Goal: Communication & Community: Answer question/provide support

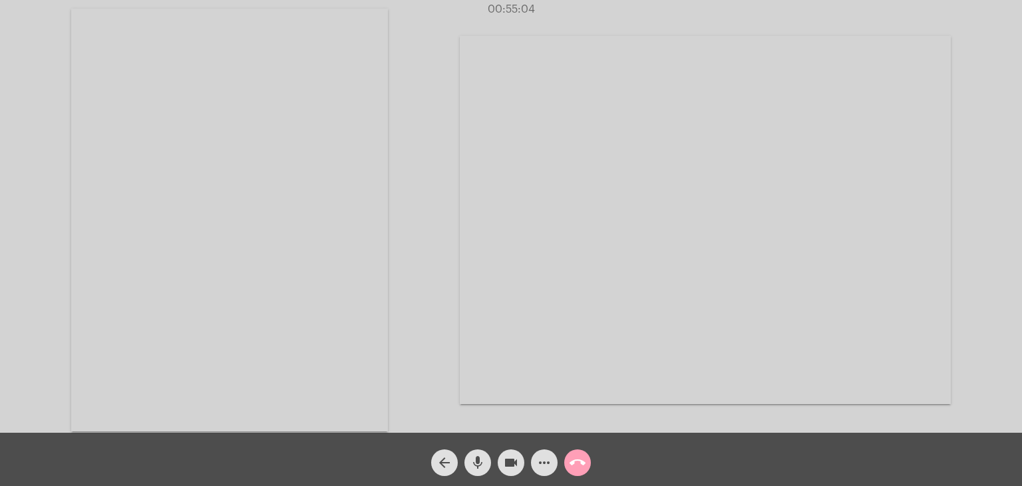
click at [570, 459] on mat-icon "call_end" at bounding box center [578, 462] width 16 height 16
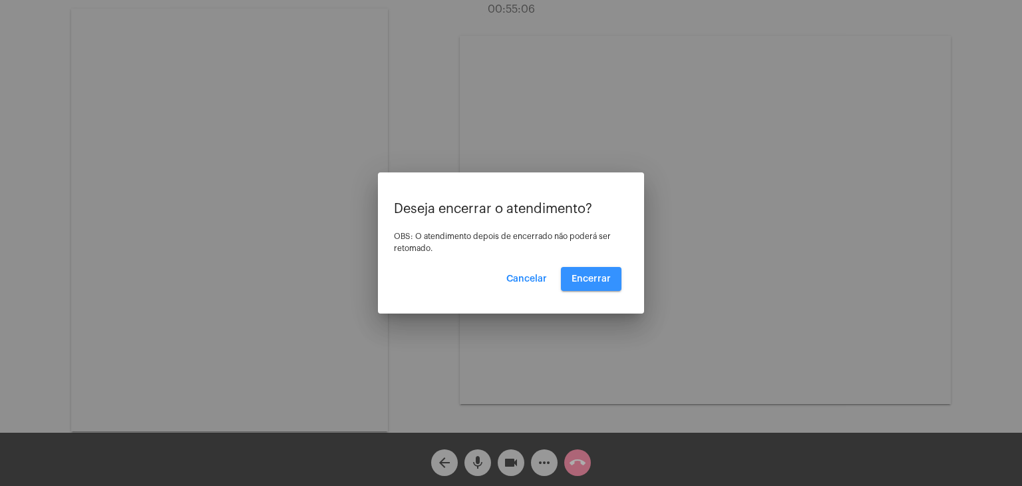
click at [584, 288] on button "Encerrar" at bounding box center [591, 279] width 61 height 24
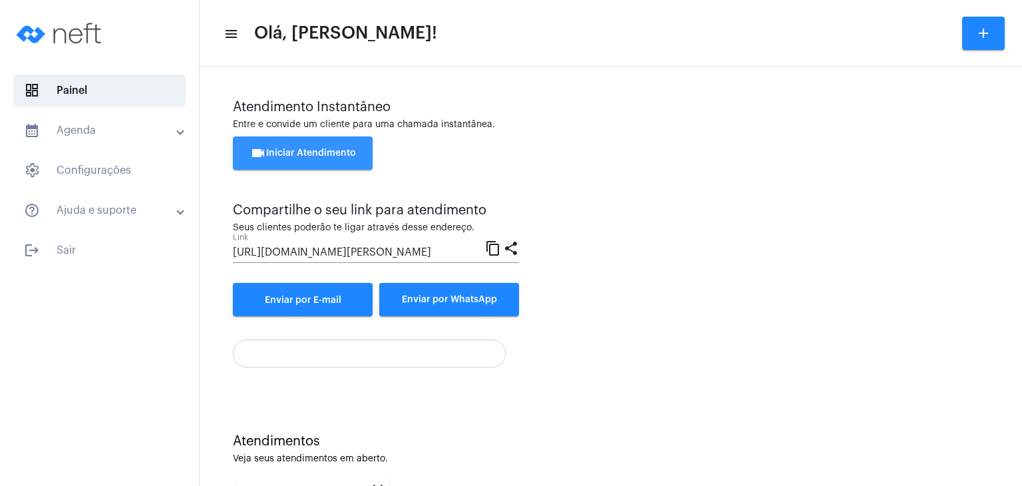
click at [322, 142] on button "videocam Iniciar Atendimento" at bounding box center [303, 152] width 140 height 33
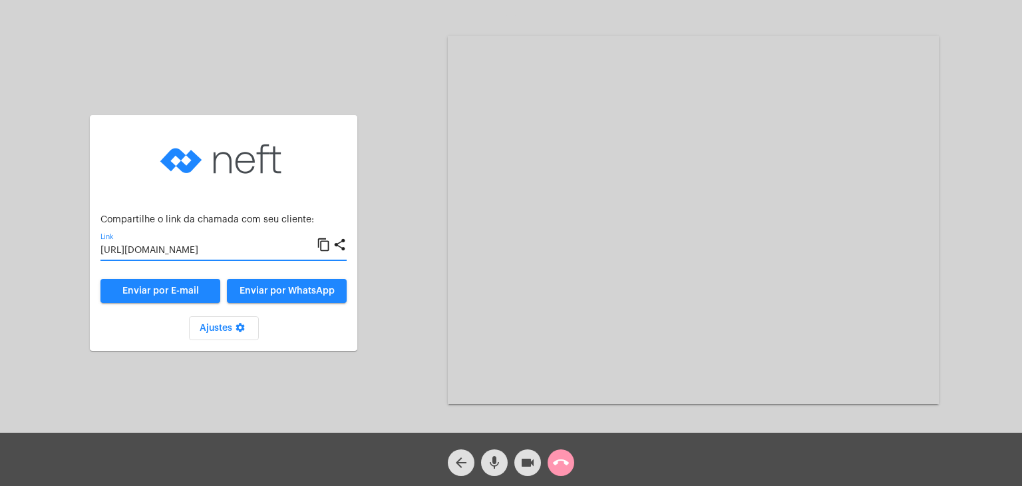
click at [246, 251] on input "[URL][DOMAIN_NAME]" at bounding box center [208, 251] width 216 height 11
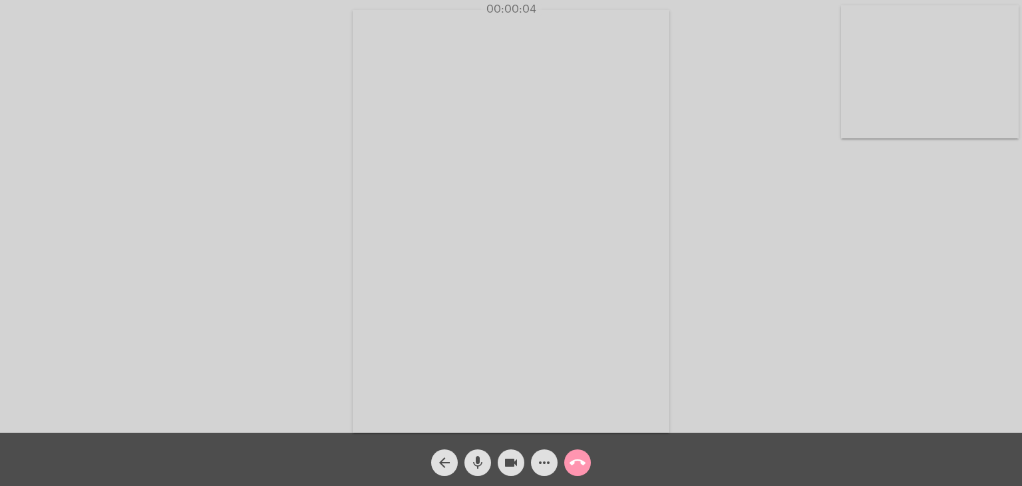
click at [880, 47] on video at bounding box center [930, 71] width 178 height 133
click at [696, 107] on video at bounding box center [646, 220] width 563 height 423
